Goal: Book appointment/travel/reservation

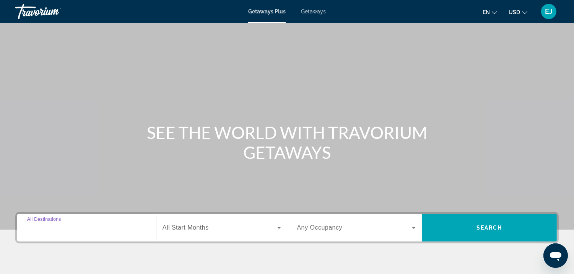
click at [102, 230] on input "Destination All Destinations" at bounding box center [86, 227] width 119 height 9
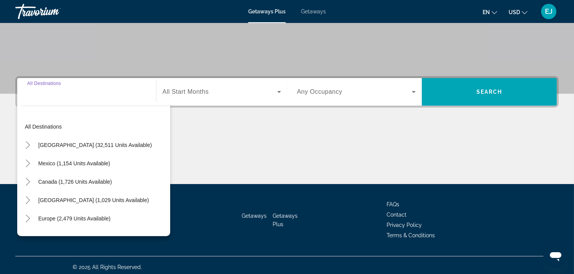
scroll to position [139, 0]
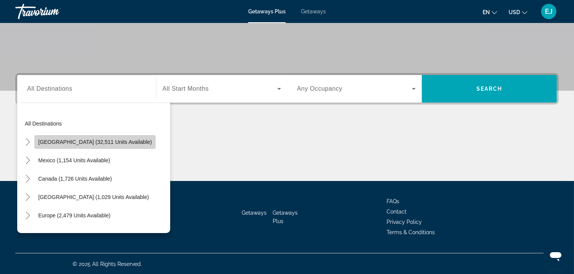
click at [100, 137] on span "Search widget" at bounding box center [94, 142] width 121 height 18
type input "**********"
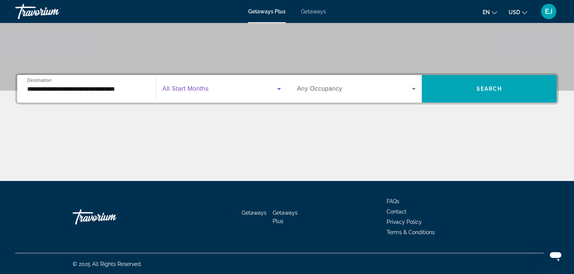
click at [280, 90] on icon "Search widget" at bounding box center [279, 88] width 9 height 9
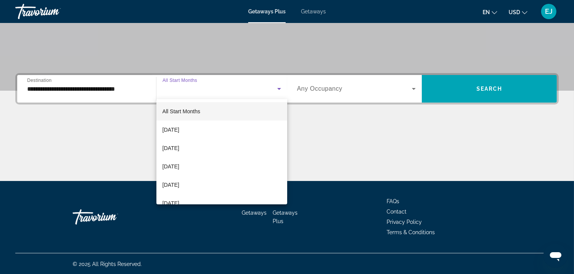
scroll to position [92, 0]
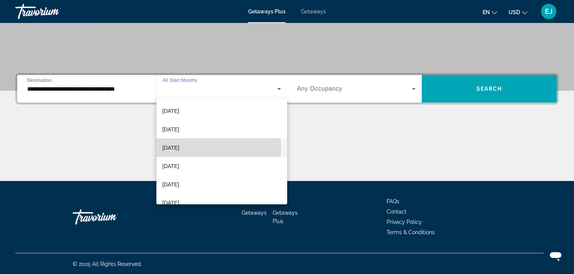
click at [178, 146] on span "[DATE]" at bounding box center [171, 147] width 17 height 9
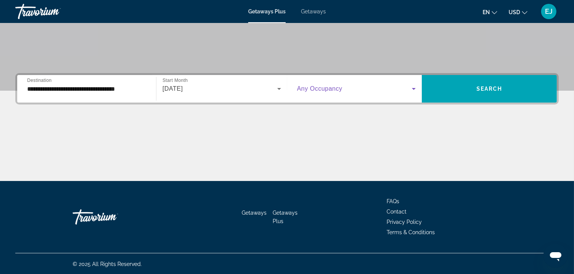
click at [413, 90] on icon "Search widget" at bounding box center [413, 88] width 9 height 9
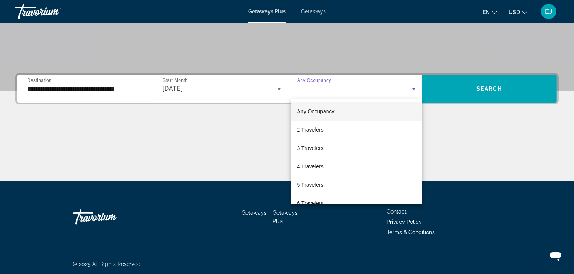
click at [524, 38] on div at bounding box center [287, 137] width 574 height 274
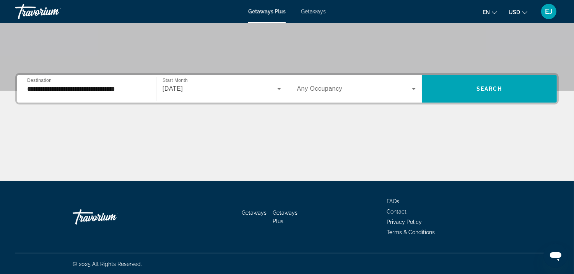
click at [413, 88] on icon "Search widget" at bounding box center [414, 89] width 4 height 2
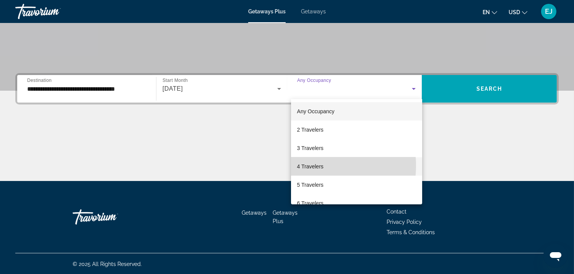
click at [314, 166] on span "4 Travelers" at bounding box center [310, 166] width 26 height 9
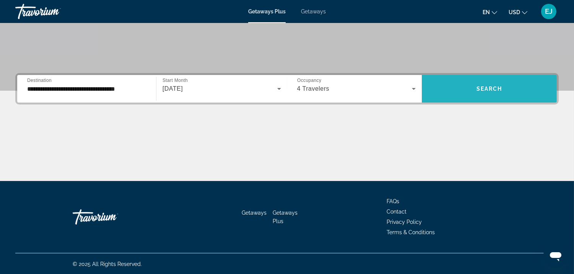
click at [492, 87] on span "Search" at bounding box center [490, 89] width 26 height 6
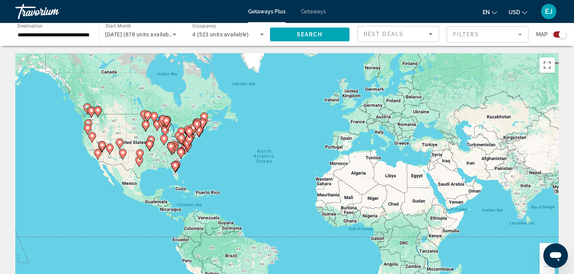
click at [262, 34] on icon "Search widget" at bounding box center [262, 35] width 4 height 2
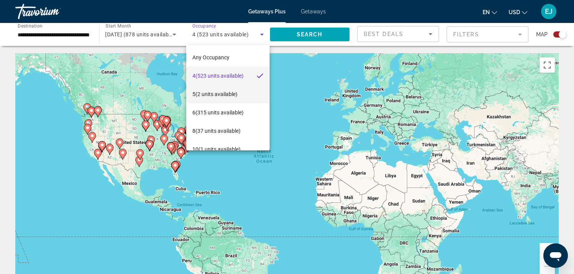
click at [221, 93] on span "5 (2 units available)" at bounding box center [214, 94] width 45 height 9
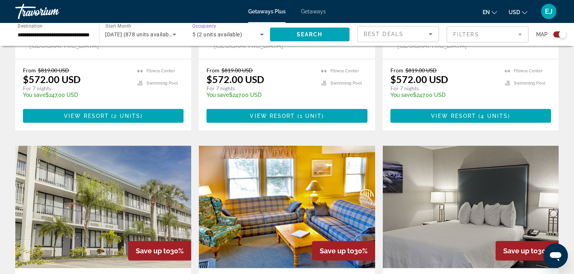
scroll to position [1236, 0]
